Goal: Transaction & Acquisition: Purchase product/service

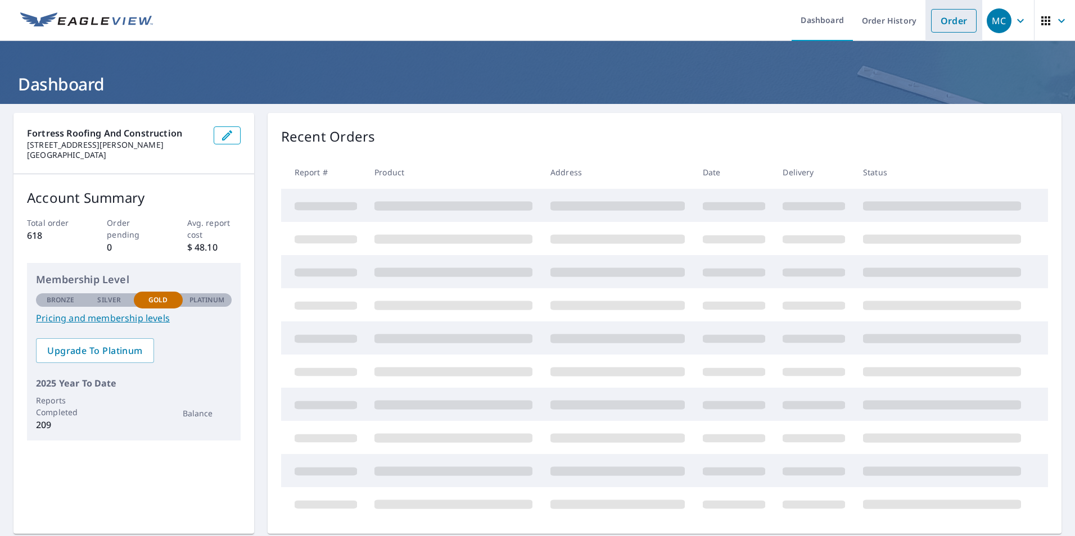
click at [948, 24] on link "Order" at bounding box center [954, 21] width 46 height 24
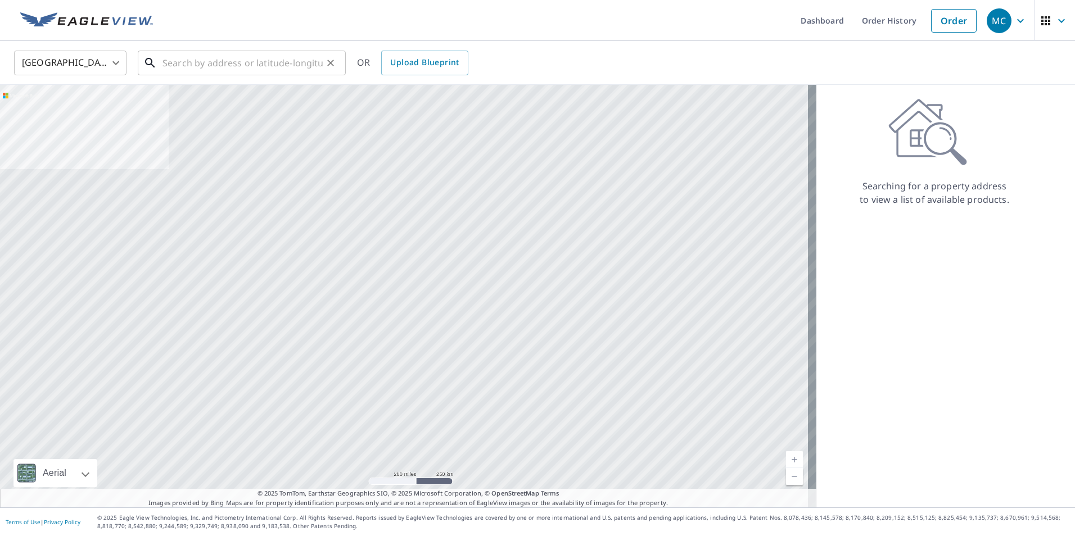
click at [251, 61] on input "text" at bounding box center [242, 62] width 160 height 31
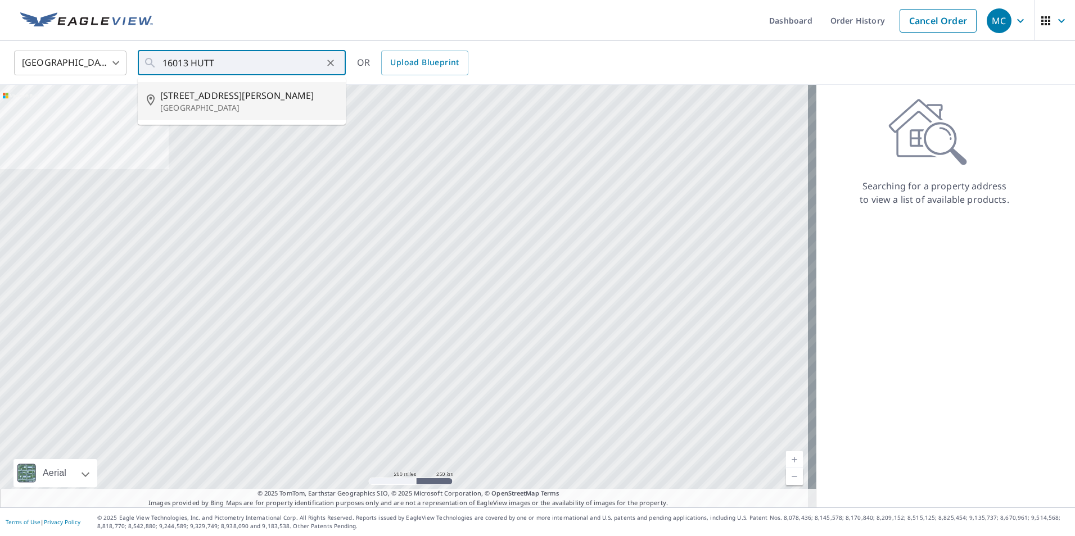
type input "[STREET_ADDRESS][PERSON_NAME]"
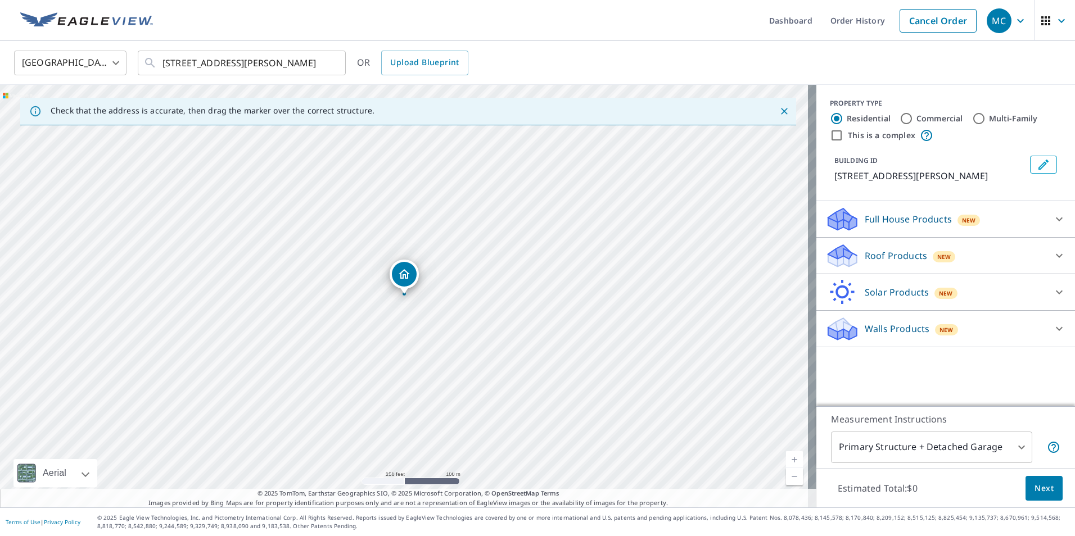
click at [904, 256] on p "Roof Products" at bounding box center [896, 255] width 62 height 13
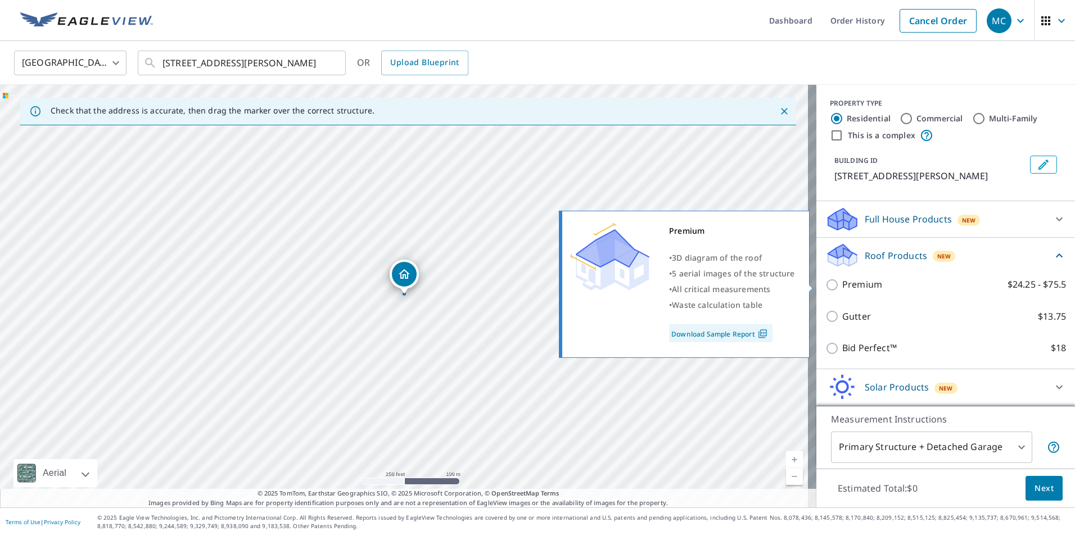
click at [866, 283] on p "Premium" at bounding box center [862, 285] width 40 height 14
click at [842, 283] on input "Premium $24.25 - $75.5" at bounding box center [833, 284] width 17 height 13
checkbox input "true"
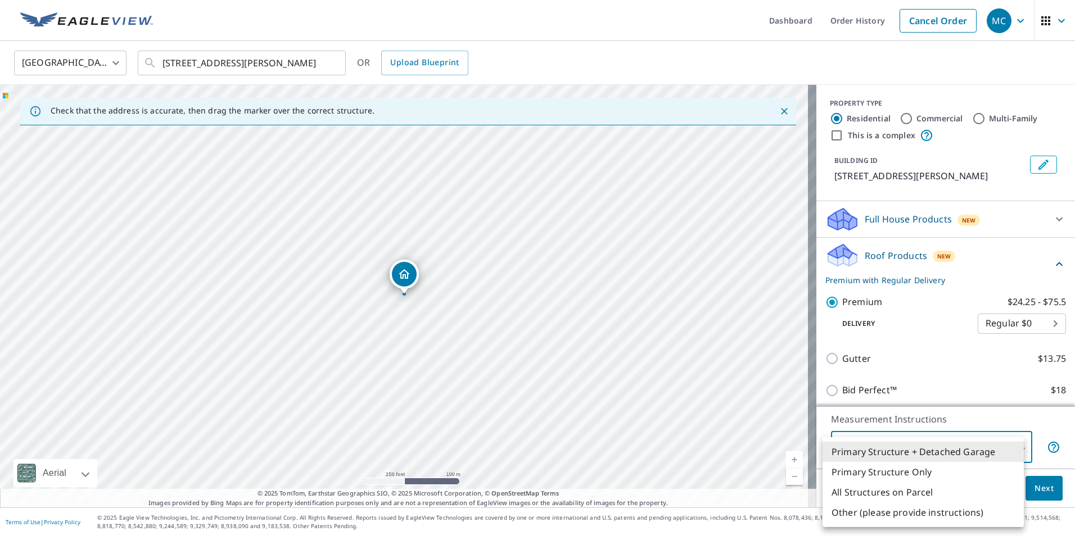
click at [873, 458] on body "MC MC Dashboard Order History Cancel Order MC [GEOGRAPHIC_DATA] [GEOGRAPHIC_DAT…" at bounding box center [537, 268] width 1075 height 536
click at [875, 480] on li "Primary Structure Only" at bounding box center [923, 472] width 201 height 20
type input "2"
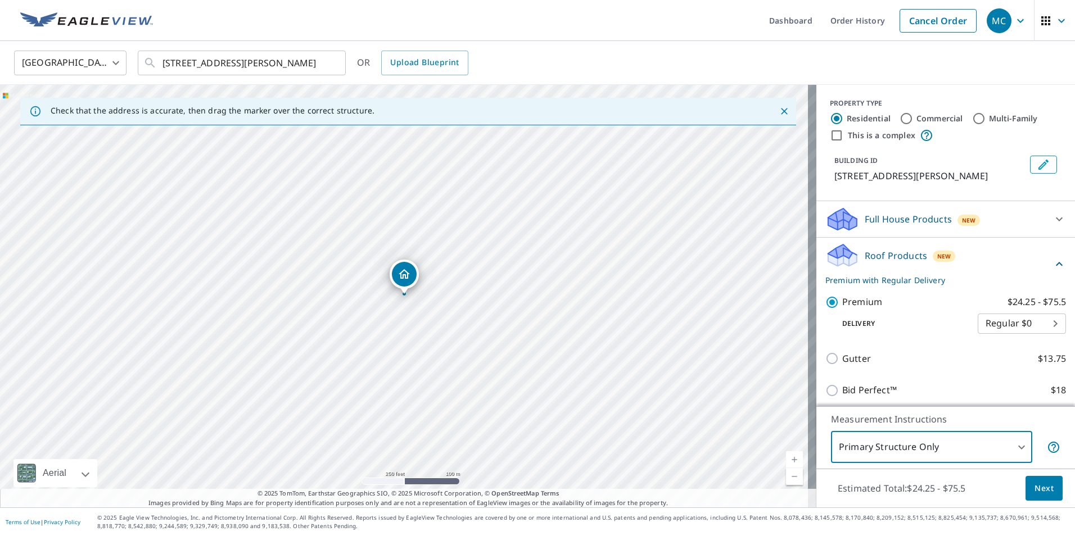
click at [1038, 484] on span "Next" at bounding box center [1044, 489] width 19 height 14
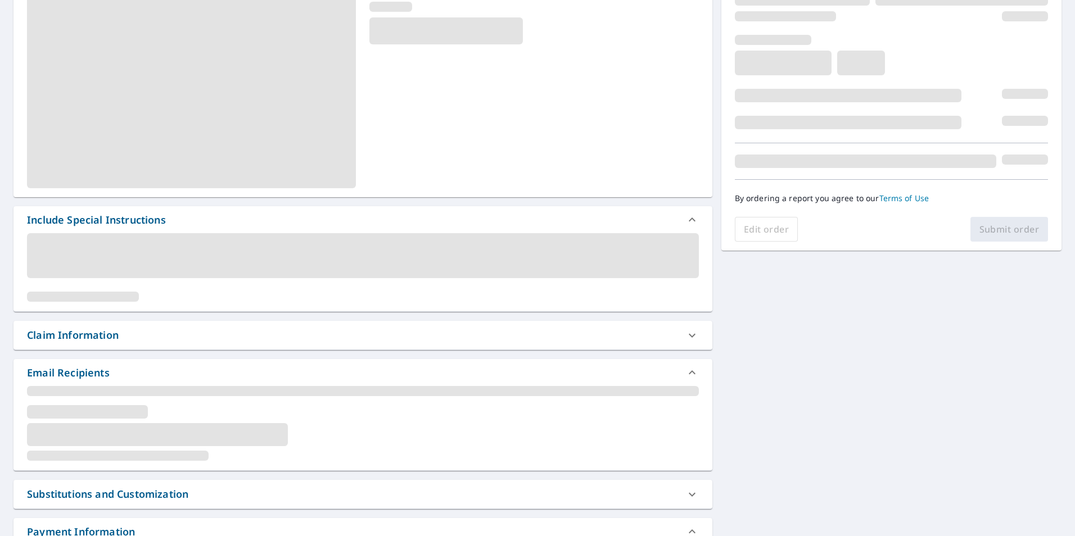
scroll to position [169, 0]
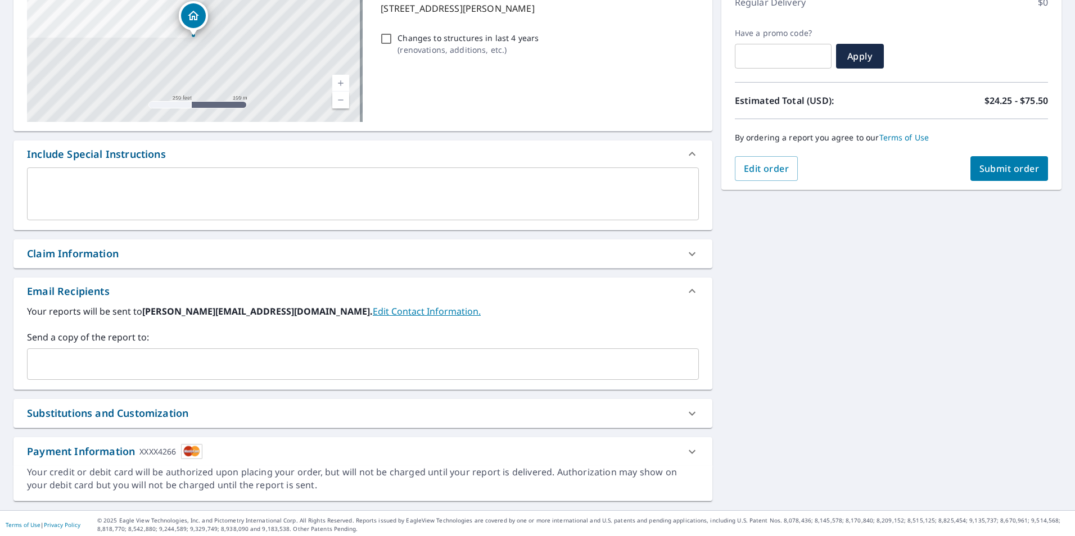
click at [121, 372] on input "text" at bounding box center [354, 364] width 645 height 21
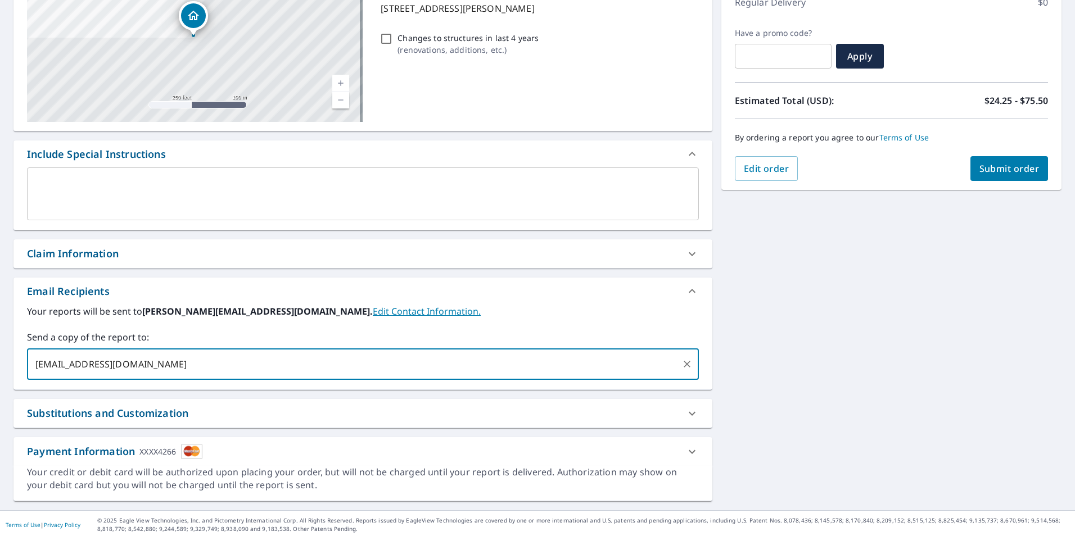
type input "[EMAIL_ADDRESS][DOMAIN_NAME]"
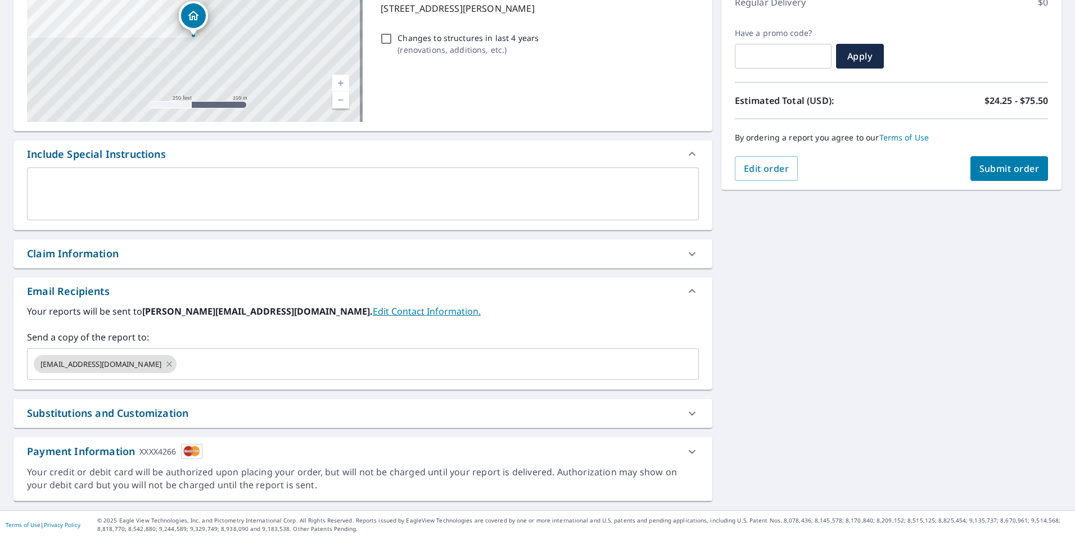
click at [978, 181] on div "Order Summary Premium $24.25 - $75.5 Regular Delivery $0 Have a promo code? ​ A…" at bounding box center [891, 67] width 340 height 246
click at [979, 166] on span "Submit order" at bounding box center [1009, 168] width 60 height 12
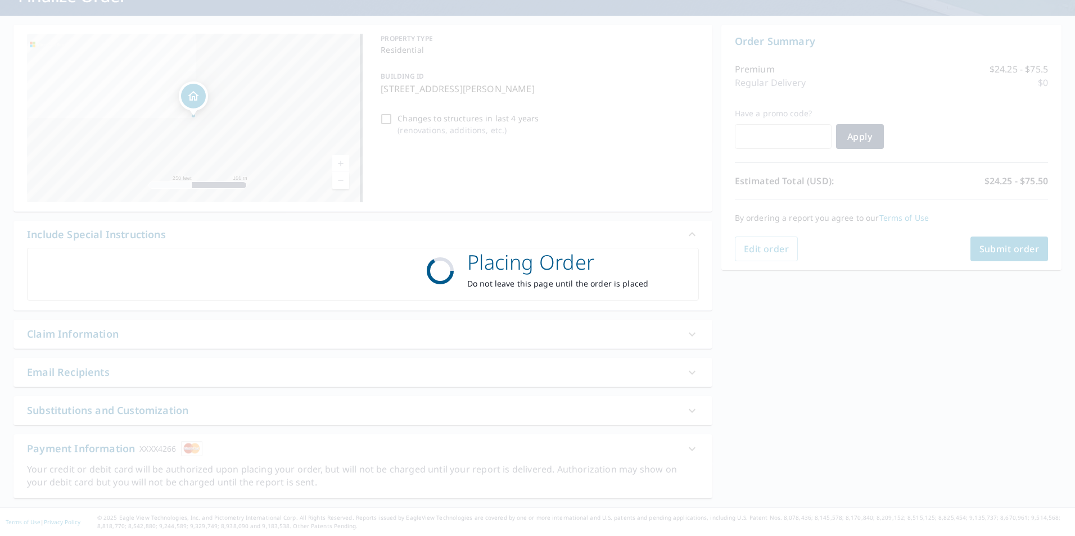
scroll to position [88, 0]
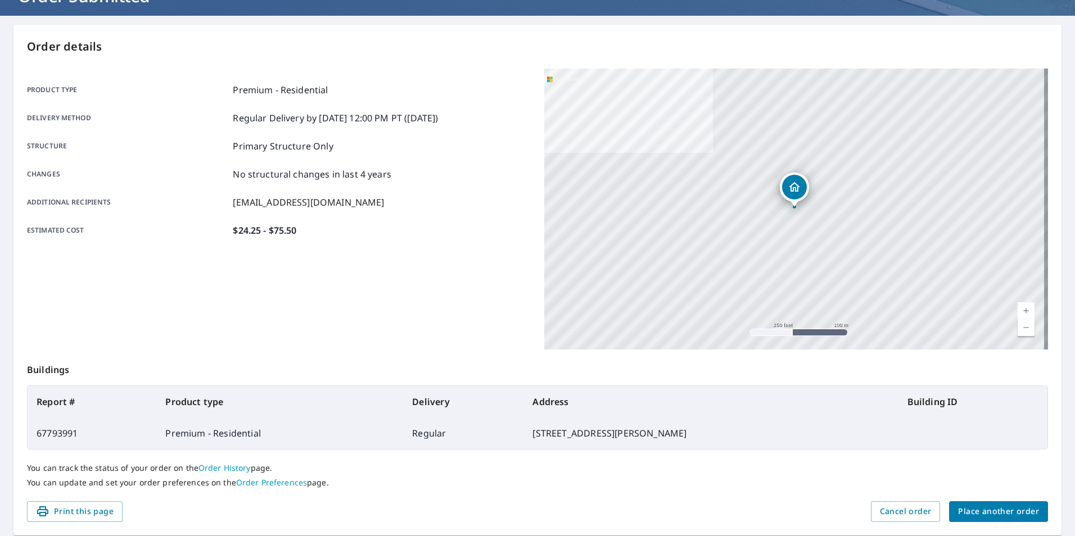
click at [983, 517] on span "Place another order" at bounding box center [998, 512] width 81 height 14
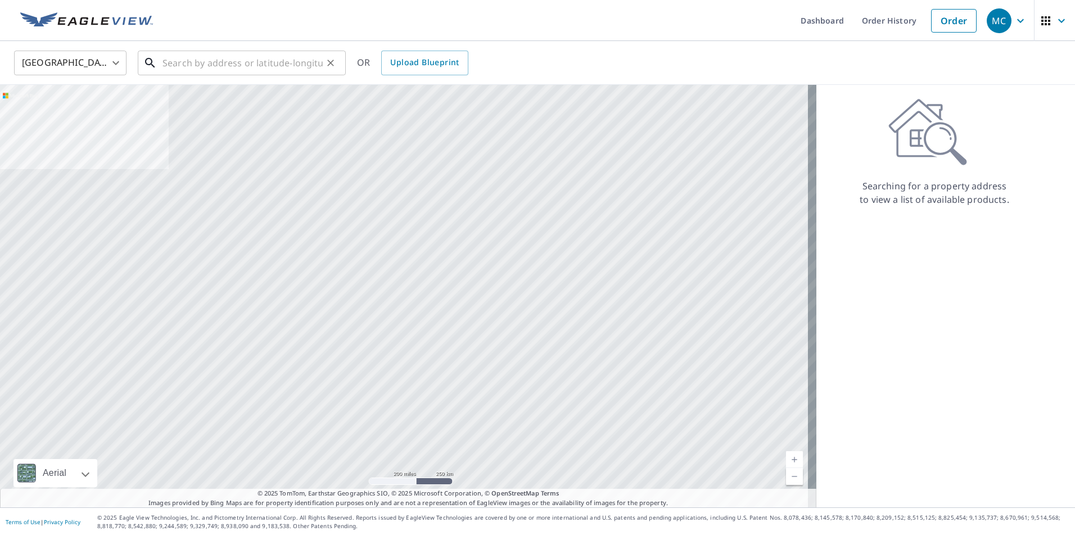
click at [228, 63] on input "text" at bounding box center [242, 62] width 160 height 31
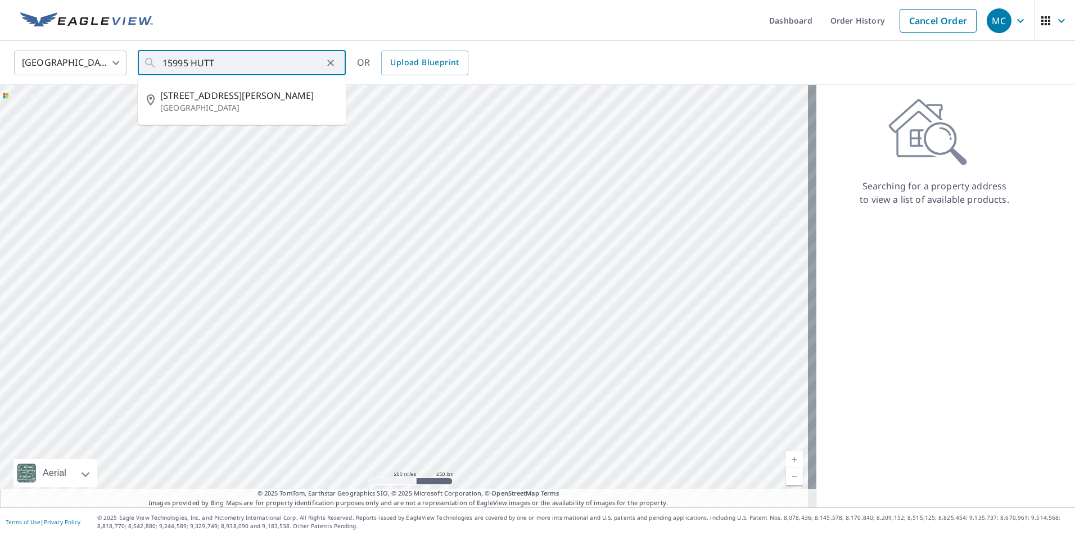
type input "[STREET_ADDRESS][PERSON_NAME]"
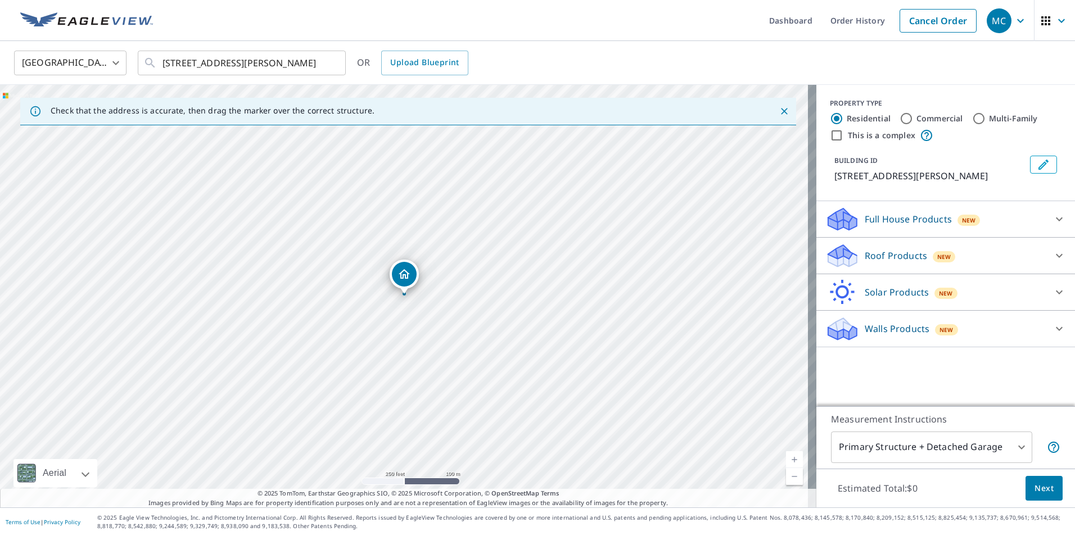
click at [894, 220] on p "Full House Products" at bounding box center [908, 219] width 87 height 13
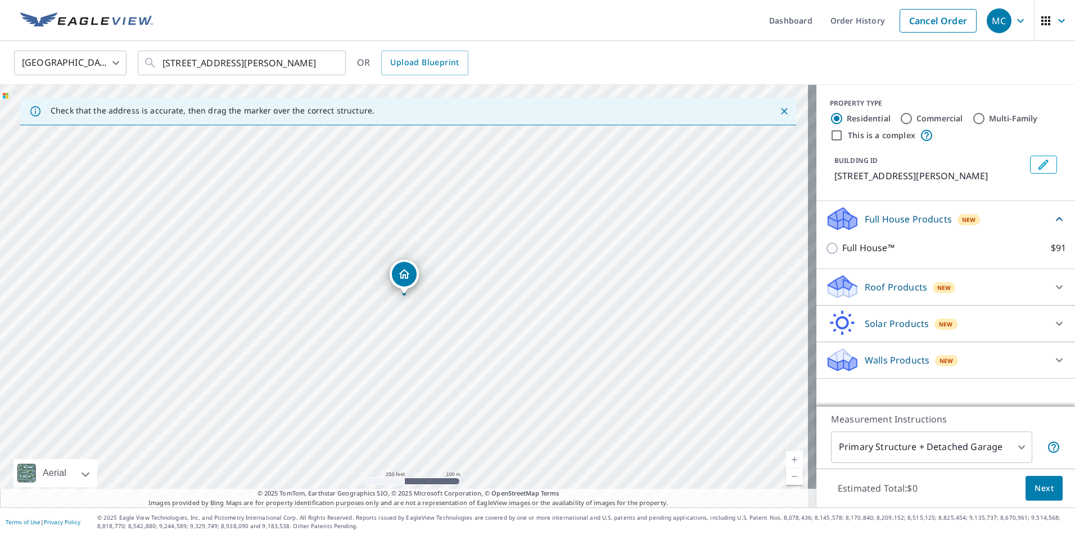
click at [873, 290] on p "Roof Products" at bounding box center [896, 287] width 62 height 13
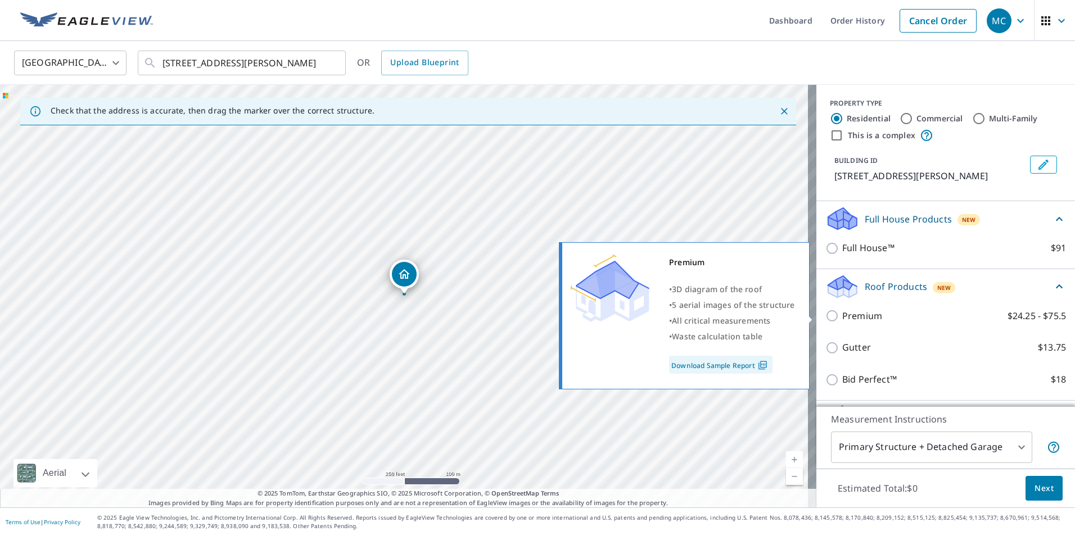
click at [864, 315] on p "Premium" at bounding box center [862, 316] width 40 height 14
click at [842, 315] on input "Premium $24.25 - $75.5" at bounding box center [833, 315] width 17 height 13
checkbox input "true"
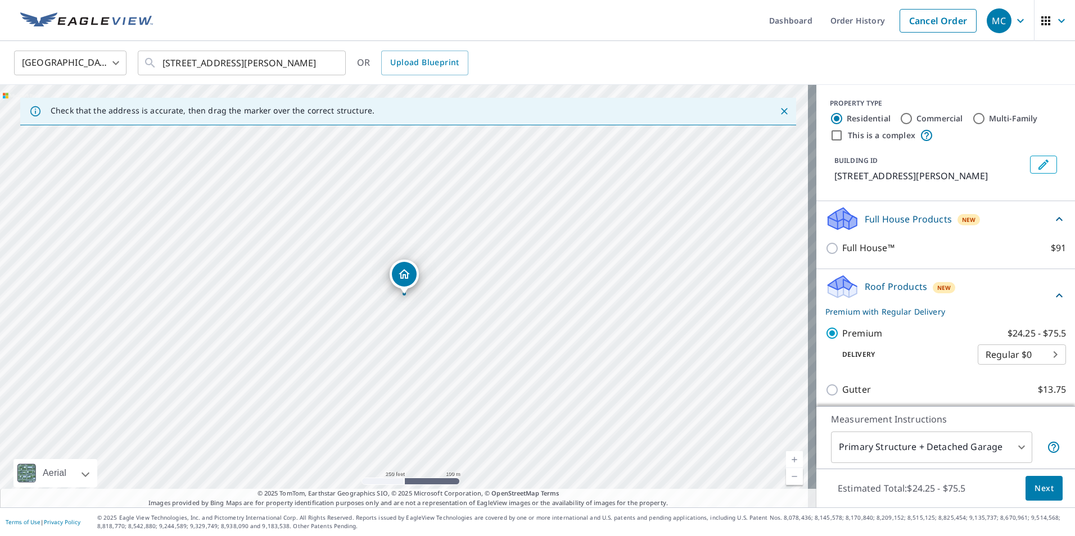
click at [876, 442] on body "MC MC Dashboard Order History Cancel Order MC [GEOGRAPHIC_DATA] [GEOGRAPHIC_DAT…" at bounding box center [537, 268] width 1075 height 536
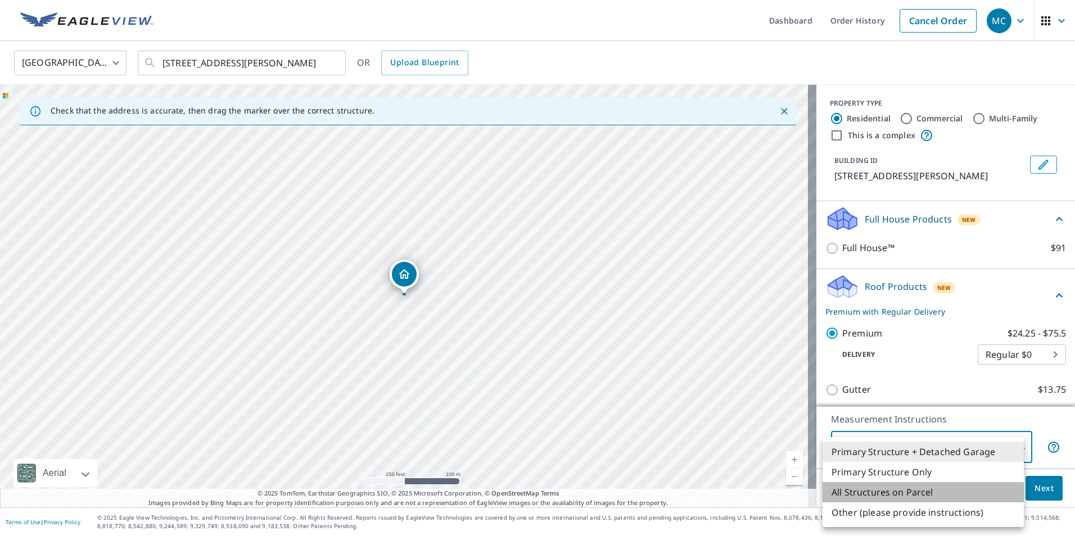
click at [873, 495] on li "All Structures on Parcel" at bounding box center [923, 492] width 201 height 20
type input "3"
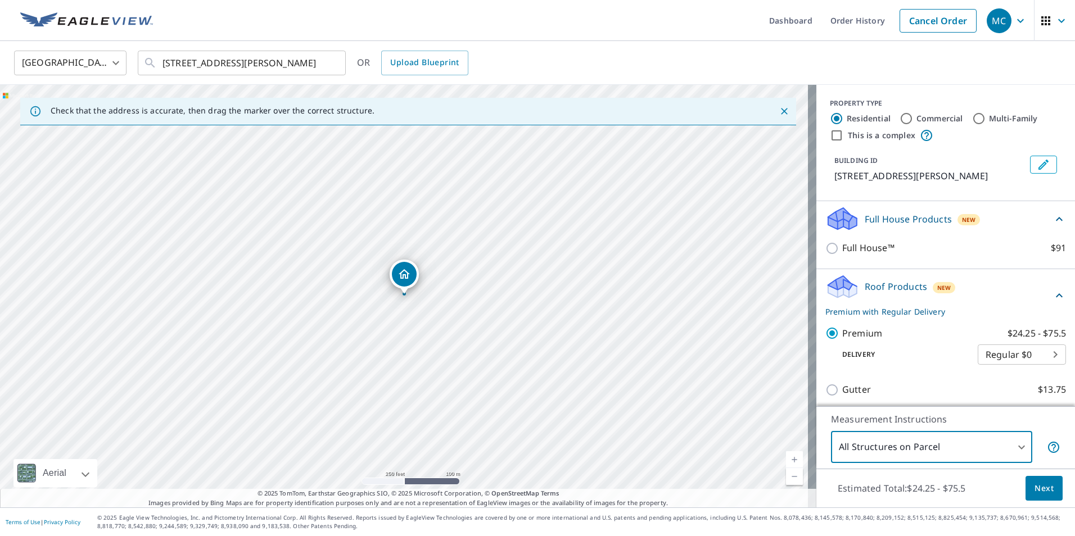
click at [1042, 495] on span "Next" at bounding box center [1044, 489] width 19 height 14
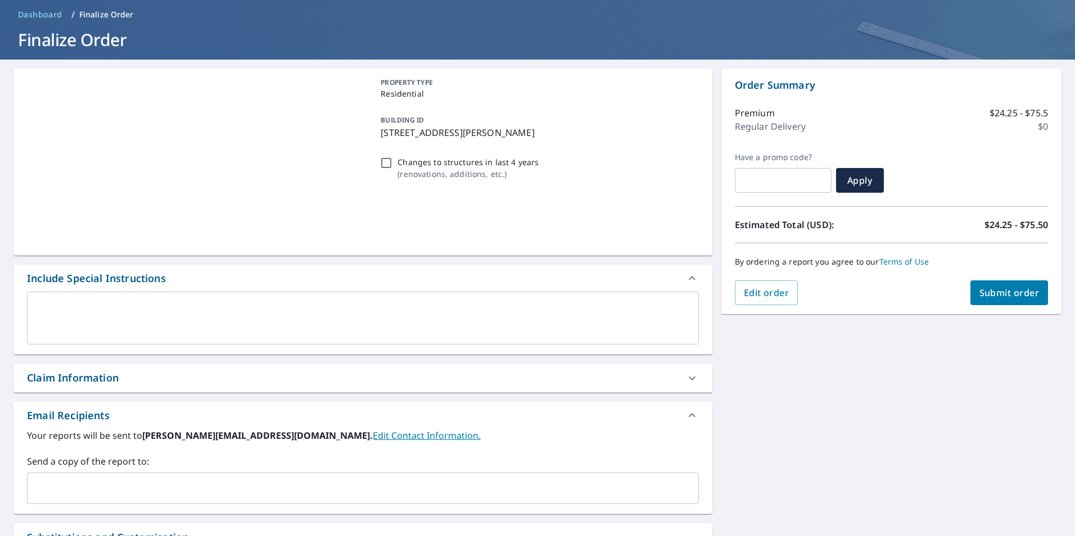
scroll to position [169, 0]
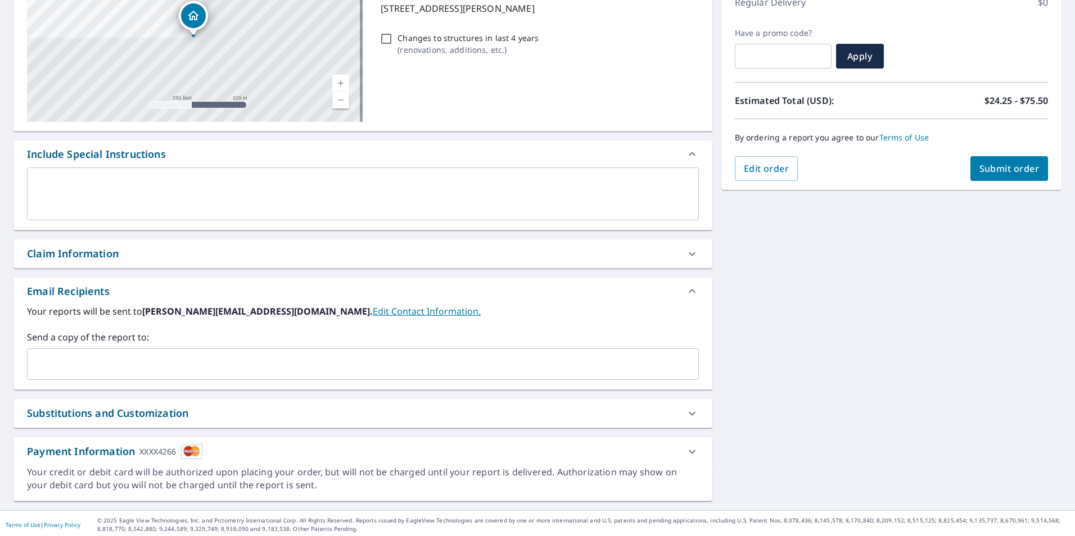
click at [180, 362] on input "text" at bounding box center [354, 364] width 645 height 21
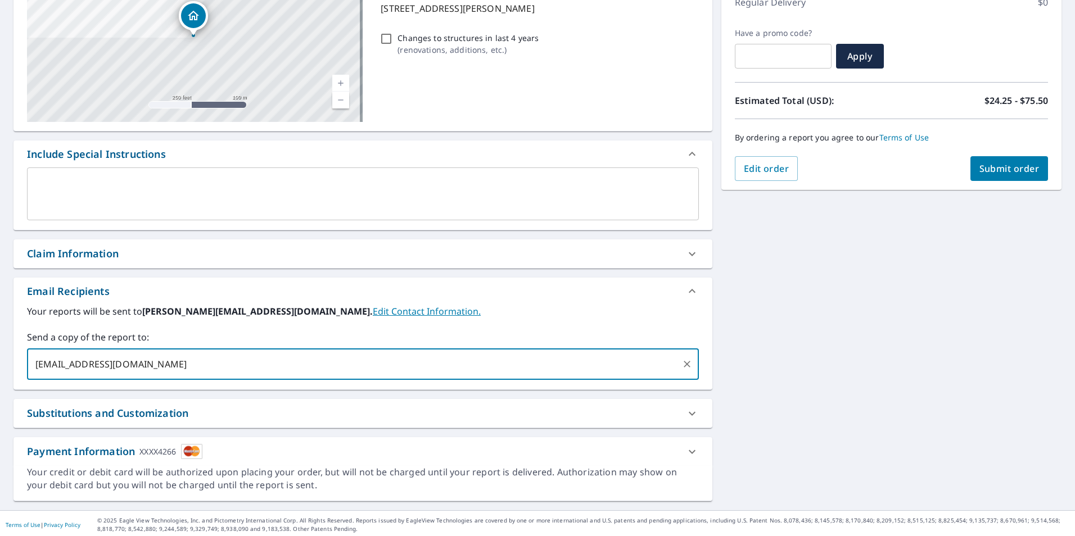
type input "[EMAIL_ADDRESS][DOMAIN_NAME]"
click at [987, 172] on span "Submit order" at bounding box center [1009, 168] width 60 height 12
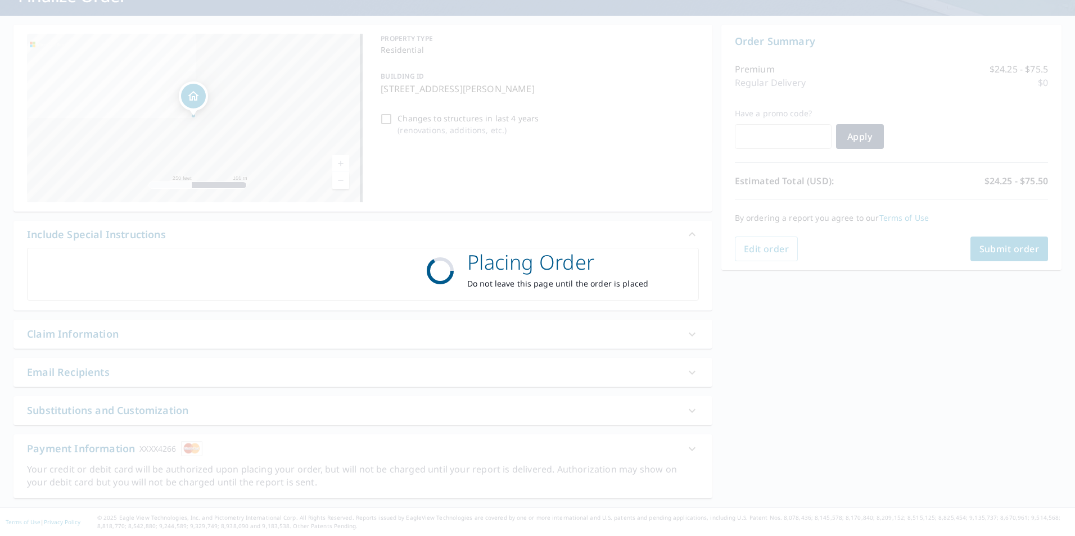
scroll to position [88, 0]
